Goal: Information Seeking & Learning: Learn about a topic

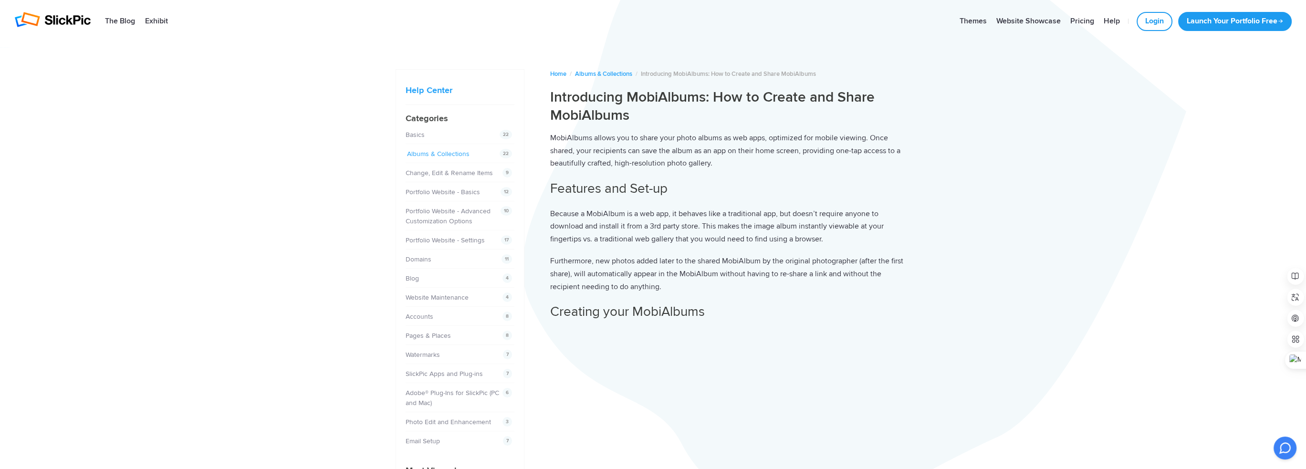
click at [442, 153] on link "Albums & Collections" at bounding box center [438, 154] width 62 height 8
click at [63, 17] on img at bounding box center [52, 19] width 76 height 15
